Goal: Find specific page/section: Find specific page/section

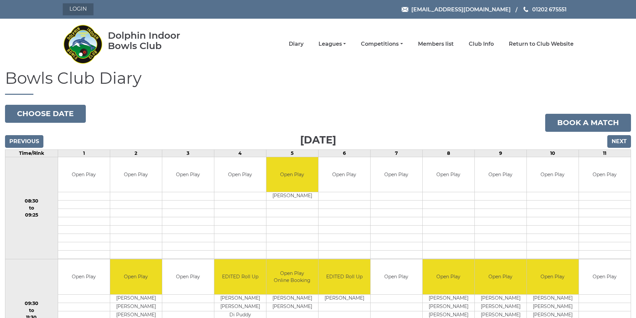
click at [86, 11] on link "Login" at bounding box center [78, 9] width 31 height 12
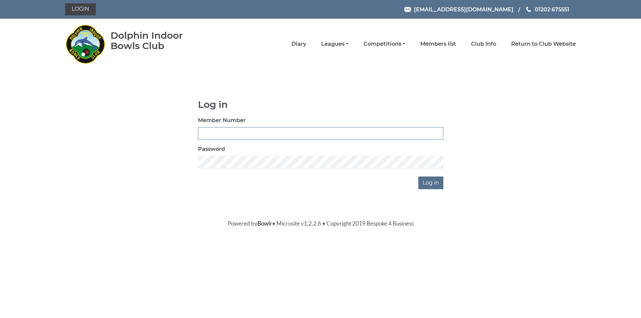
click at [217, 136] on input "Member Number" at bounding box center [320, 133] width 245 height 13
type input "3054"
click at [418, 177] on input "Log in" at bounding box center [430, 183] width 25 height 13
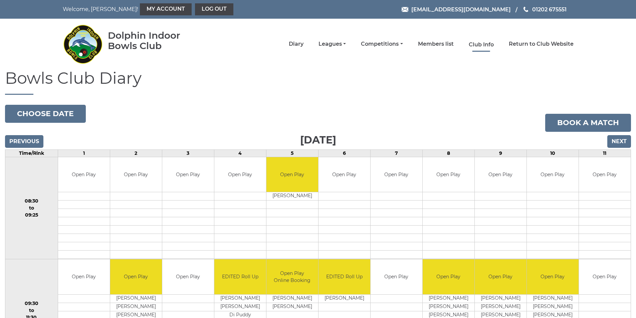
click at [481, 44] on link "Club Info" at bounding box center [481, 44] width 25 height 7
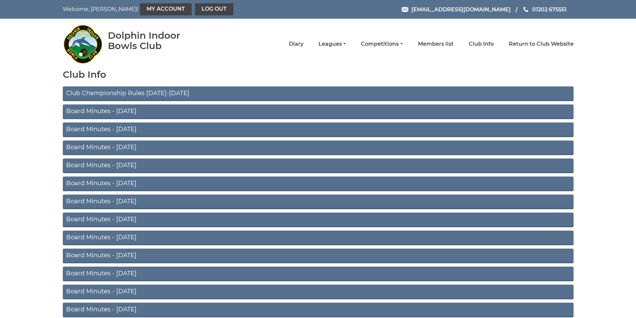
click at [131, 115] on link "Board Minutes - July 2025" at bounding box center [318, 112] width 511 height 15
